Goal: Navigation & Orientation: Go to known website

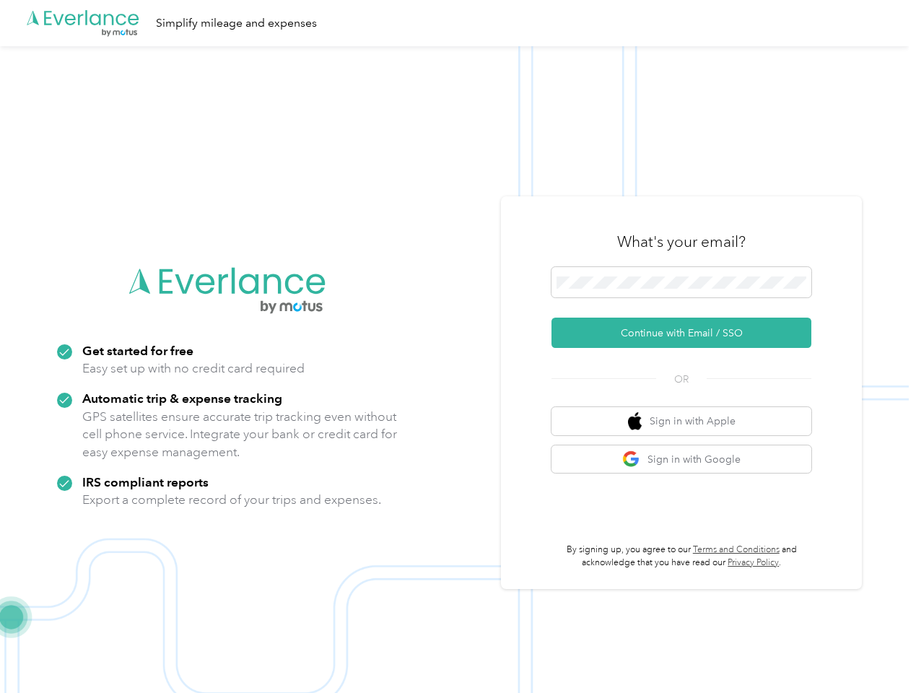
click at [458, 347] on img at bounding box center [454, 392] width 909 height 693
click at [458, 23] on div ".cls-1 { fill: #00adee; } .cls-2 { fill: #fff; } .cls-3 { fill: #707372; } .cls…" at bounding box center [454, 23] width 909 height 46
click at [688, 333] on button "Continue with Email / SSO" at bounding box center [682, 333] width 260 height 30
click at [688, 421] on button "Sign in with Apple" at bounding box center [682, 421] width 260 height 28
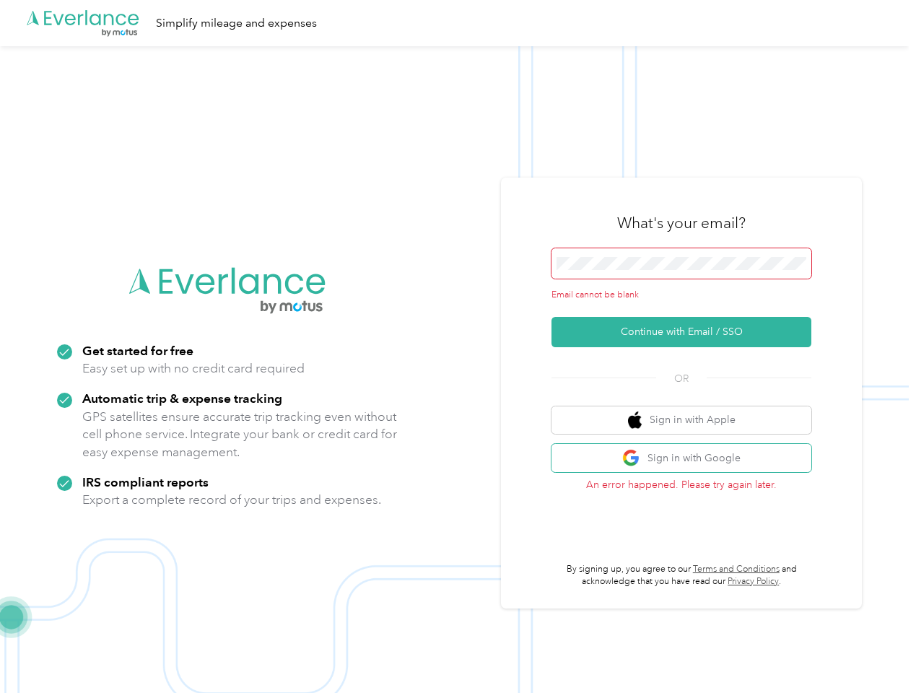
click at [688, 459] on button "Sign in with Google" at bounding box center [682, 458] width 260 height 28
